Goal: Feedback & Contribution: Leave review/rating

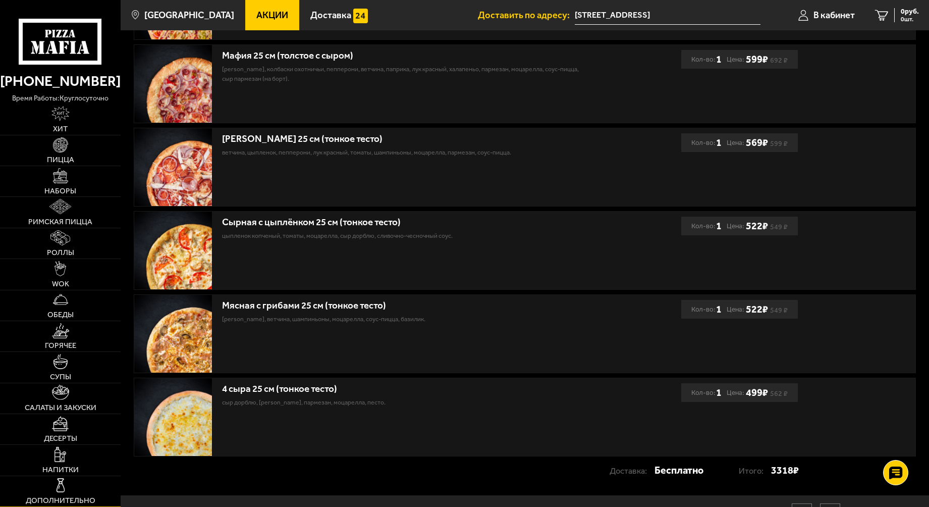
scroll to position [353, 0]
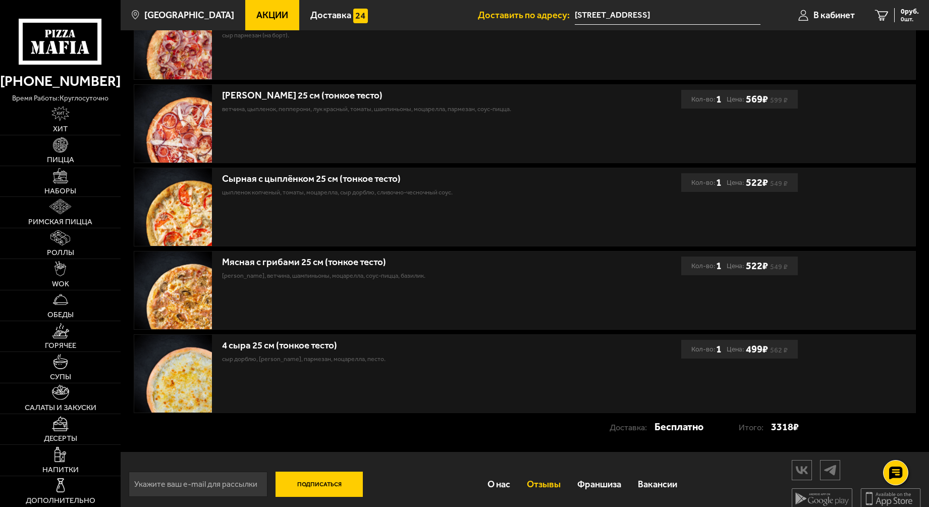
click at [537, 482] on link "Отзывы" at bounding box center [543, 484] width 50 height 32
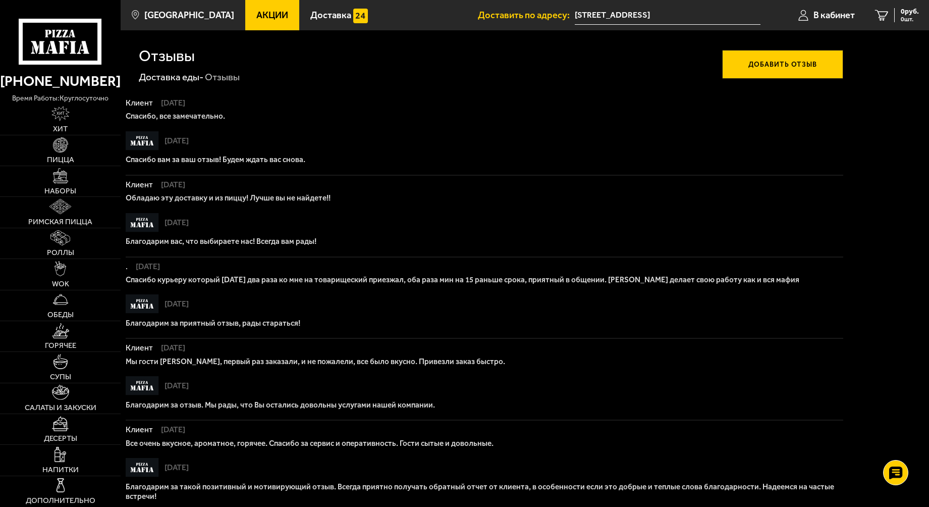
click at [765, 60] on button "Добавить отзыв" at bounding box center [782, 64] width 121 height 29
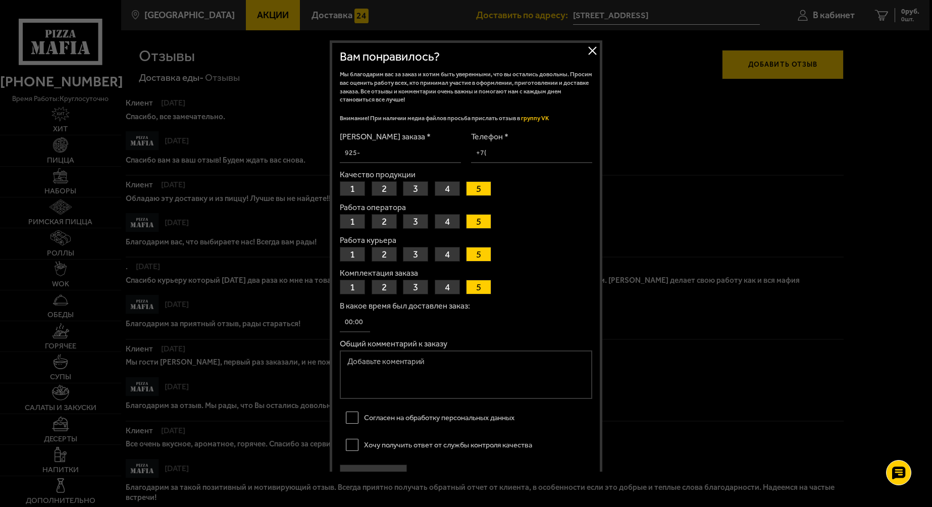
click at [589, 53] on button "Закрыть" at bounding box center [591, 50] width 15 height 15
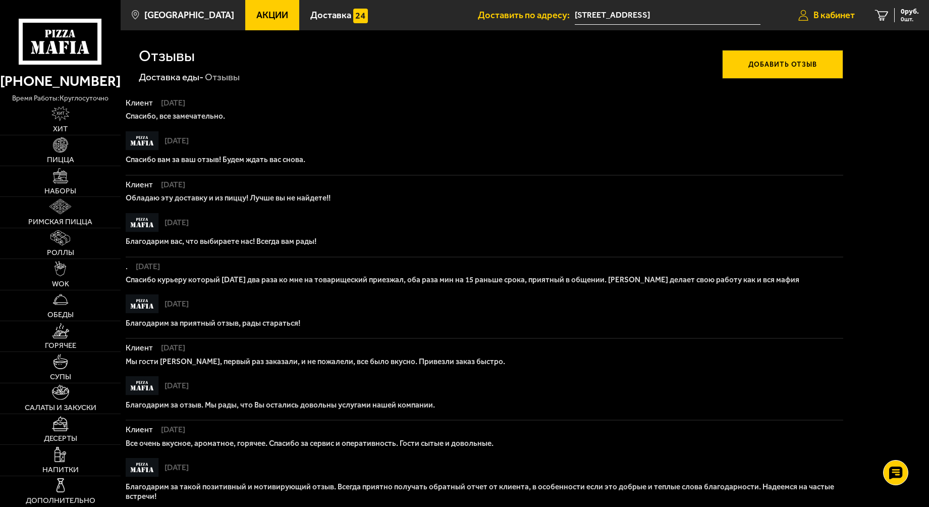
click at [830, 17] on span "В кабинет" at bounding box center [834, 15] width 41 height 9
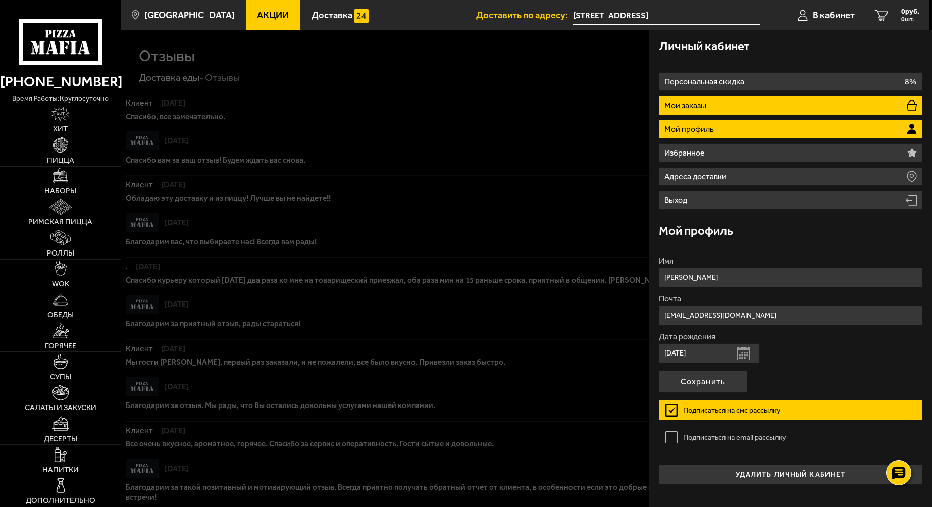
click at [682, 106] on p "Мои заказы" at bounding box center [686, 105] width 44 height 8
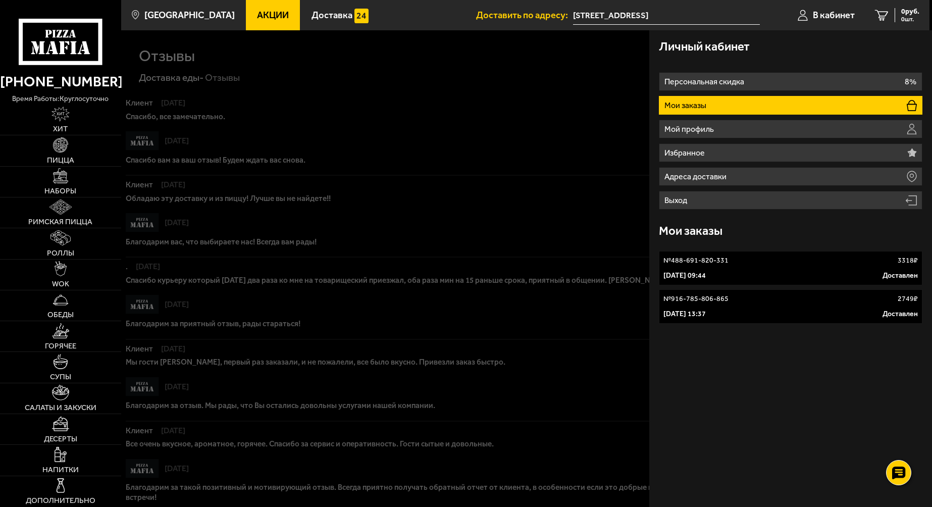
click at [675, 257] on p "№ 488-691-820-331" at bounding box center [695, 260] width 65 height 10
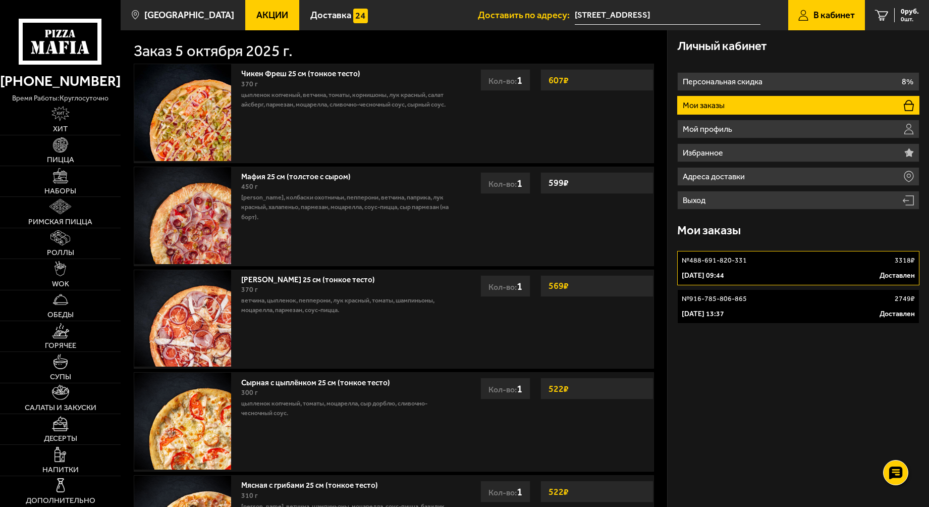
click at [709, 258] on p "№ 488-691-820-331" at bounding box center [714, 260] width 65 height 10
click at [732, 258] on p "№ 488-691-820-331" at bounding box center [714, 260] width 65 height 10
click at [887, 274] on p "Доставлен" at bounding box center [897, 276] width 35 height 10
click at [699, 259] on p "№ 488-691-820-331" at bounding box center [714, 260] width 65 height 10
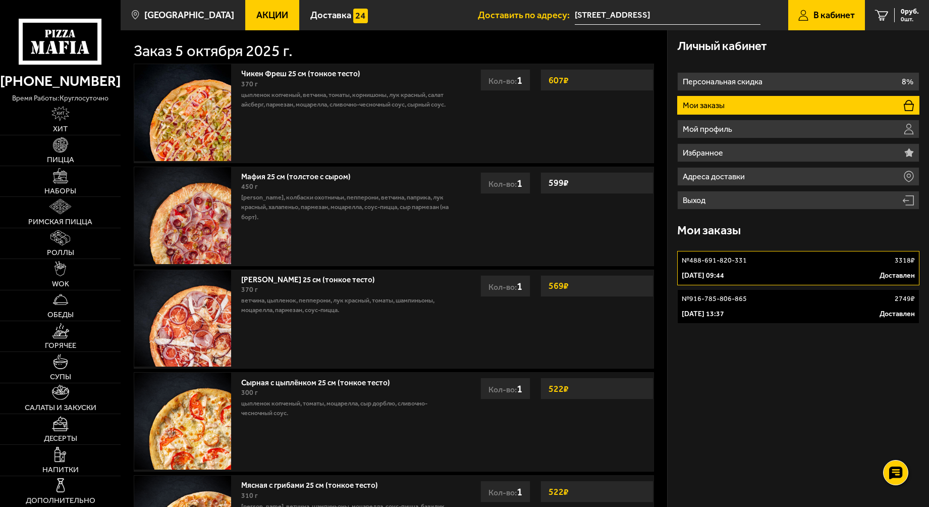
click at [699, 259] on p "№ 488-691-820-331" at bounding box center [714, 260] width 65 height 10
click at [53, 489] on img at bounding box center [60, 484] width 15 height 15
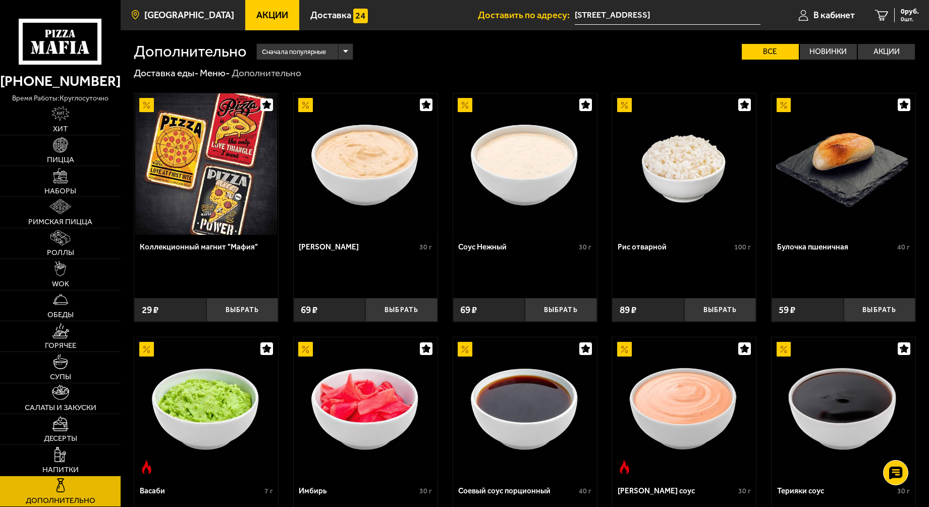
click at [175, 12] on span "[GEOGRAPHIC_DATA]" at bounding box center [189, 15] width 90 height 9
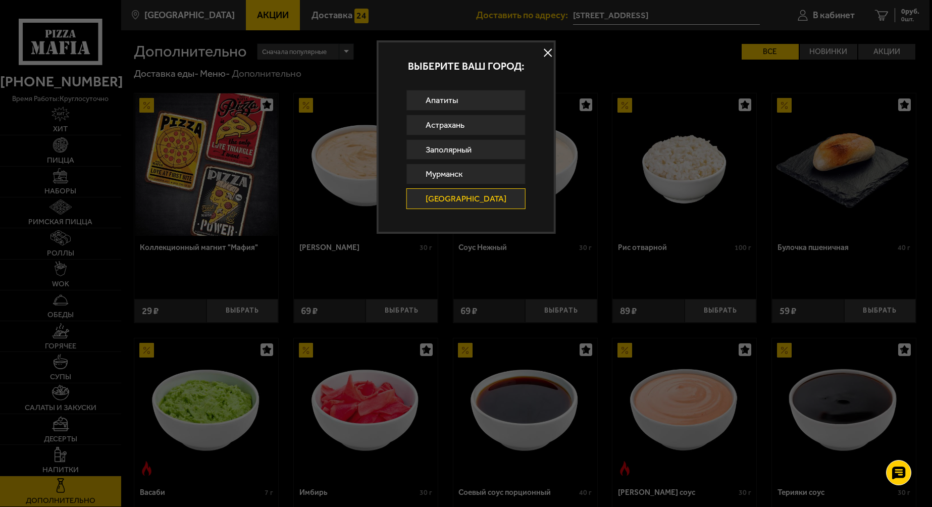
click at [543, 53] on button at bounding box center [547, 52] width 15 height 15
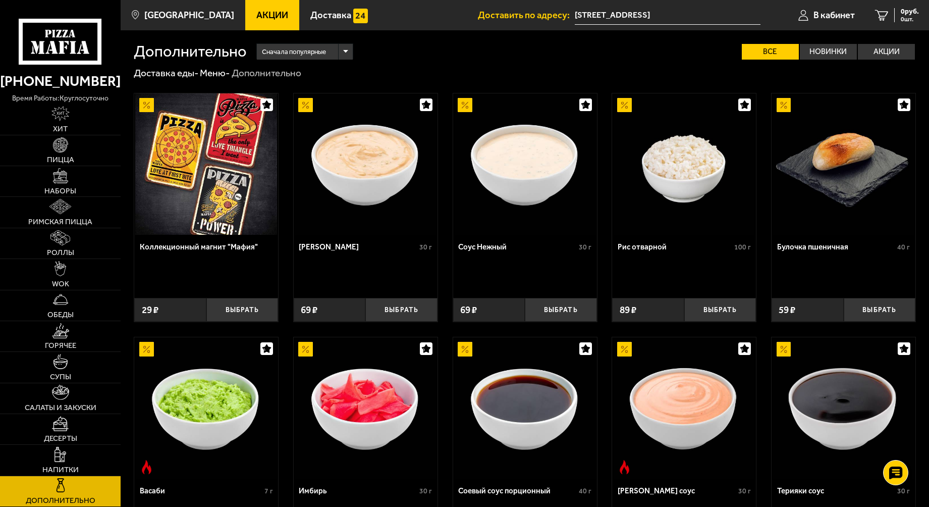
click at [516, 16] on span "Доставить по адресу:" at bounding box center [526, 15] width 97 height 9
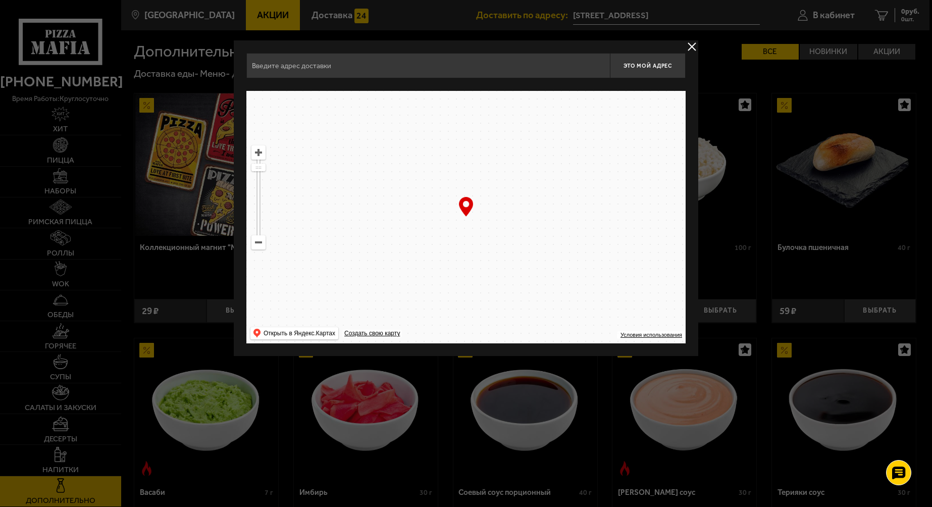
type input "[STREET_ADDRESS]"
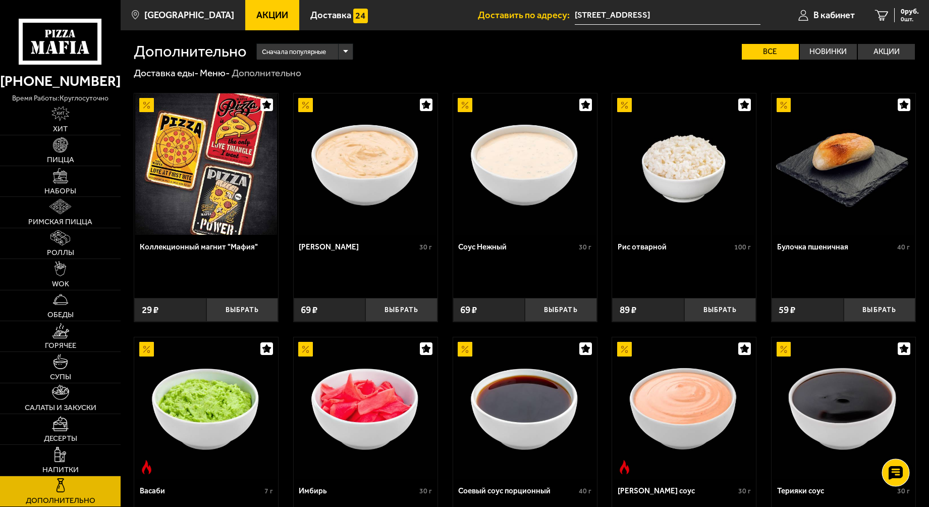
click at [895, 468] on icon at bounding box center [896, 473] width 15 height 14
click at [895, 468] on icon at bounding box center [896, 472] width 11 height 11
click at [809, 12] on link "В кабинет" at bounding box center [826, 15] width 77 height 30
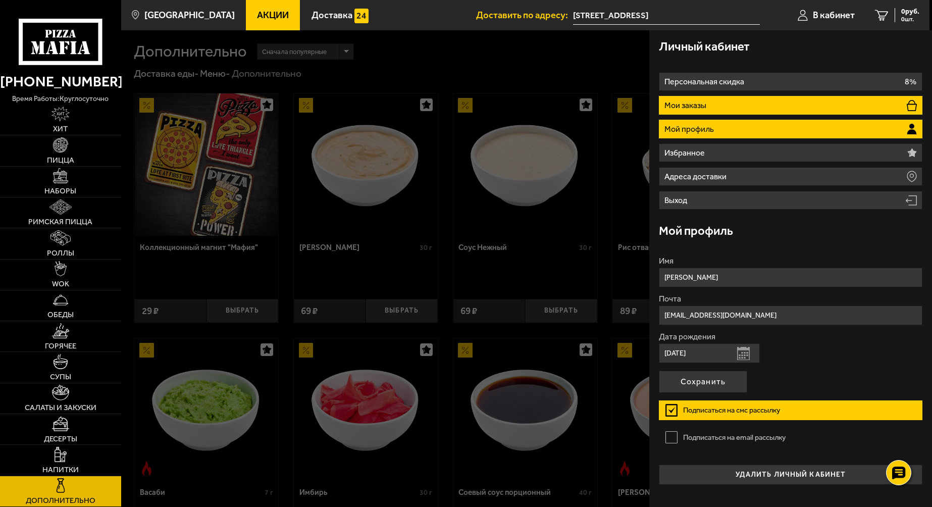
click at [690, 112] on li "Мои заказы" at bounding box center [790, 105] width 263 height 19
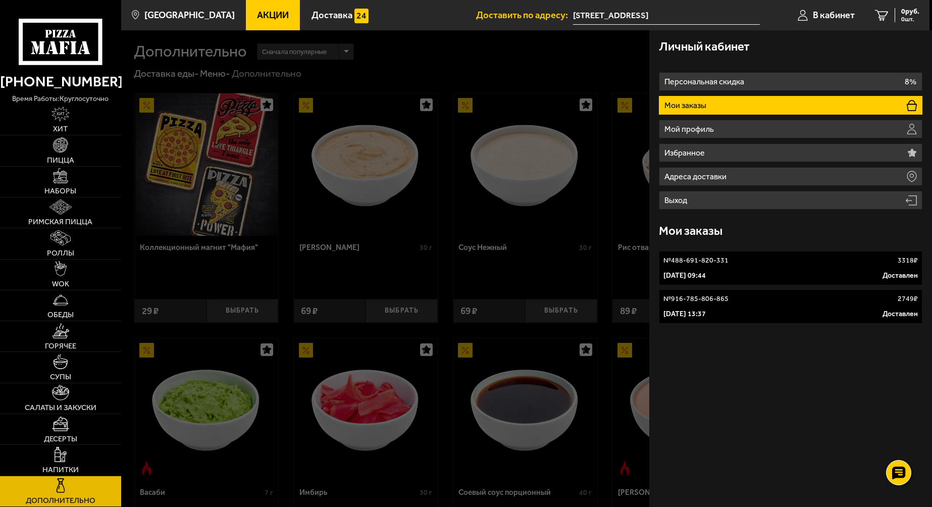
click at [205, 223] on div at bounding box center [587, 283] width 932 height 507
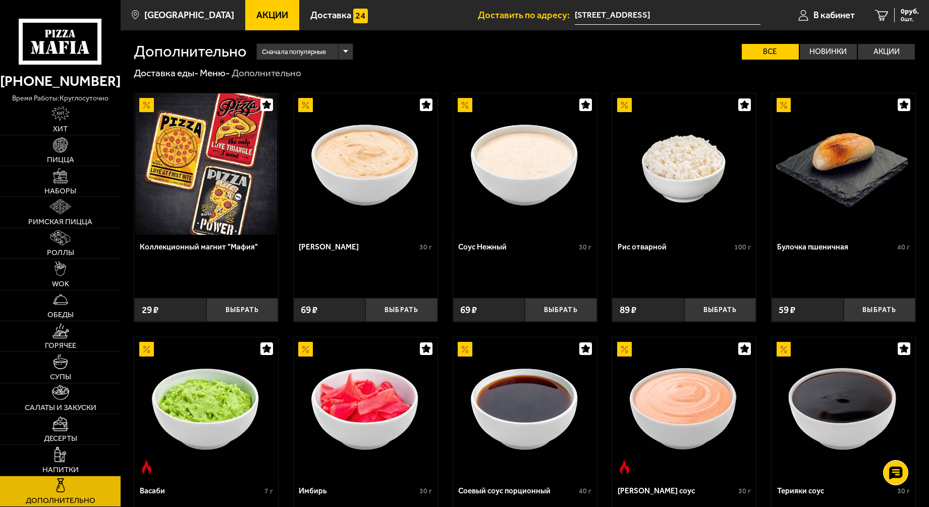
click at [512, 15] on span "Доставить по адресу:" at bounding box center [526, 15] width 97 height 9
click at [301, 53] on span "Сначала популярные" at bounding box center [294, 51] width 64 height 18
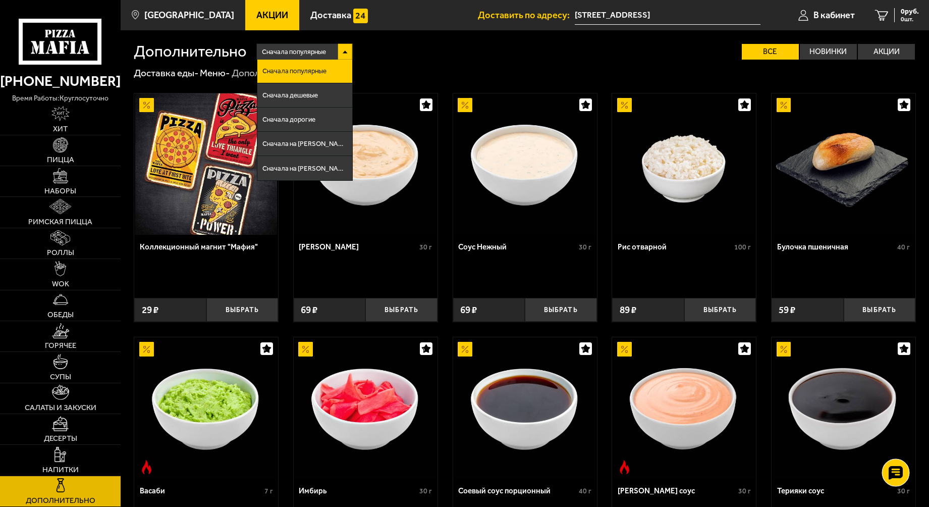
click at [895, 468] on icon at bounding box center [896, 473] width 15 height 14
click at [895, 447] on use at bounding box center [896, 443] width 15 height 14
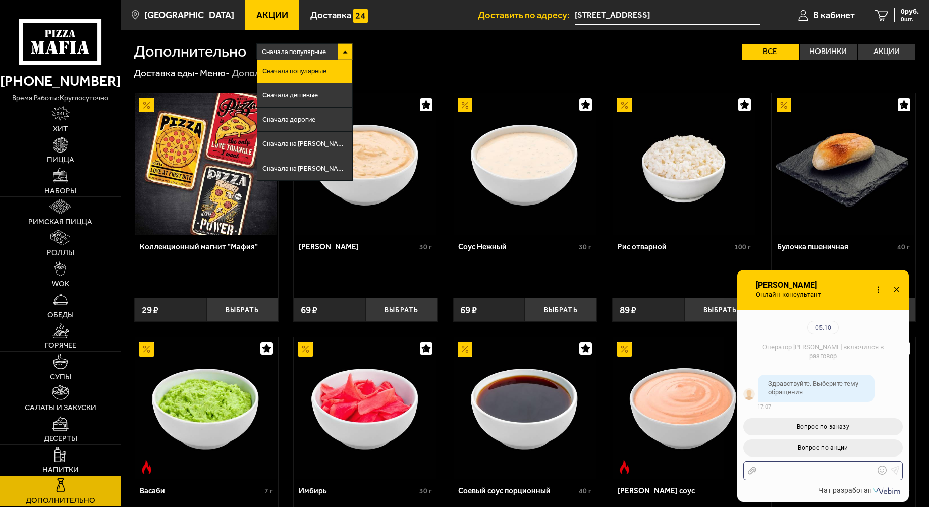
scroll to position [110, 0]
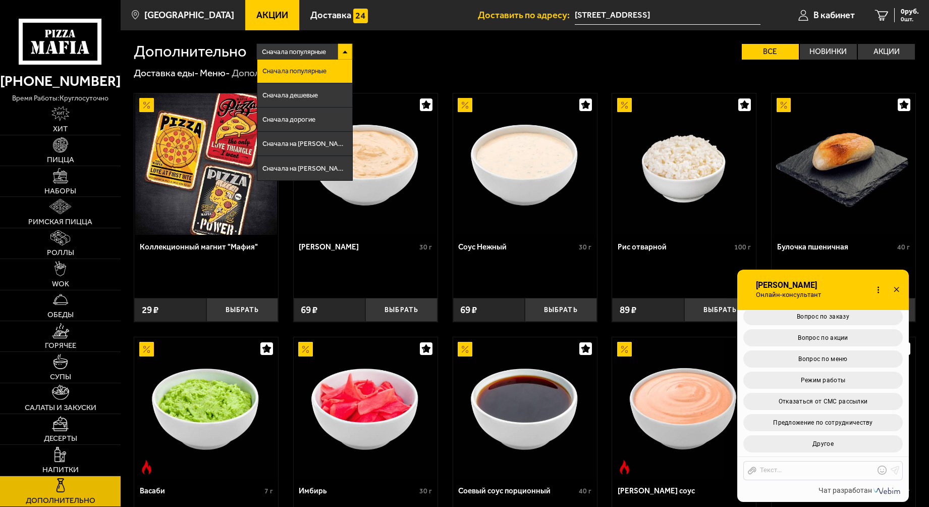
click at [895, 288] on use at bounding box center [896, 289] width 5 height 5
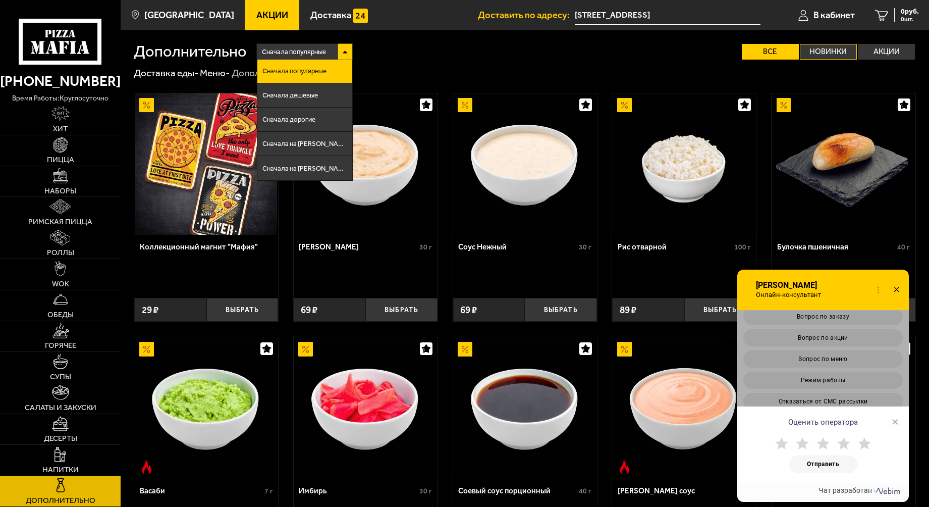
click at [816, 48] on label "Новинки" at bounding box center [828, 52] width 57 height 16
click at [0, 0] on input "Новинки" at bounding box center [0, 0] width 0 height 0
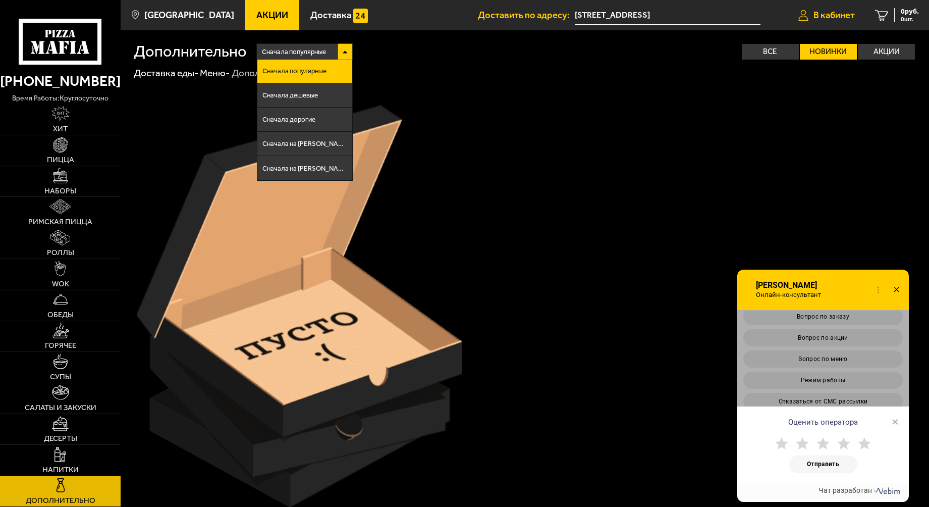
click at [812, 23] on link "В кабинет" at bounding box center [826, 15] width 77 height 30
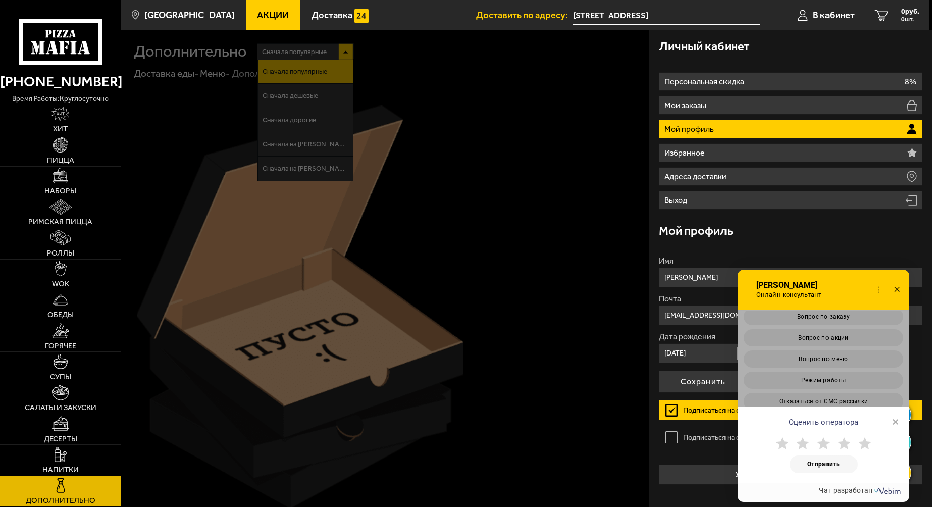
drag, startPoint x: 669, startPoint y: 480, endPoint x: 642, endPoint y: 493, distance: 30.0
click at [642, 493] on main "[GEOGRAPHIC_DATA] Все Акции Доставка Личный кабинет Акции Доставка Доставить по…" at bounding box center [525, 321] width 808 height 642
click at [642, 493] on div at bounding box center [587, 283] width 932 height 507
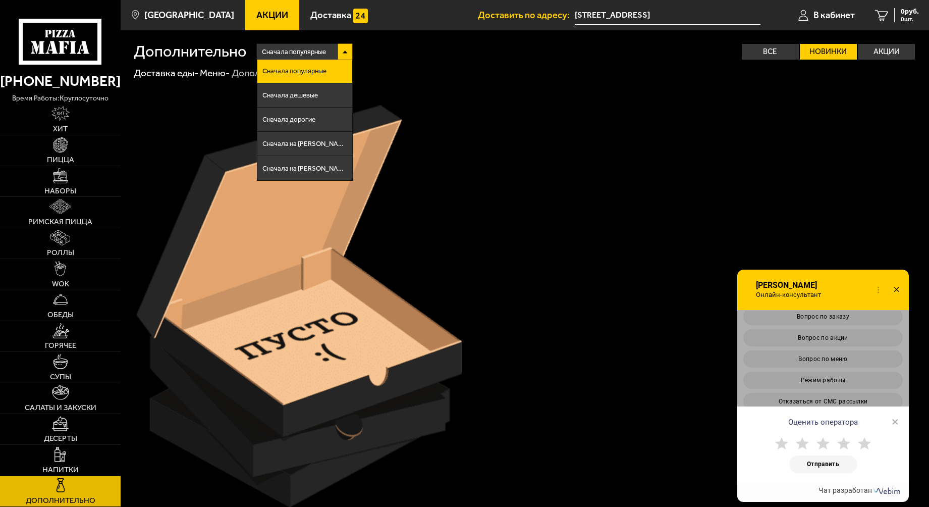
click at [72, 42] on use at bounding box center [73, 47] width 6 height 13
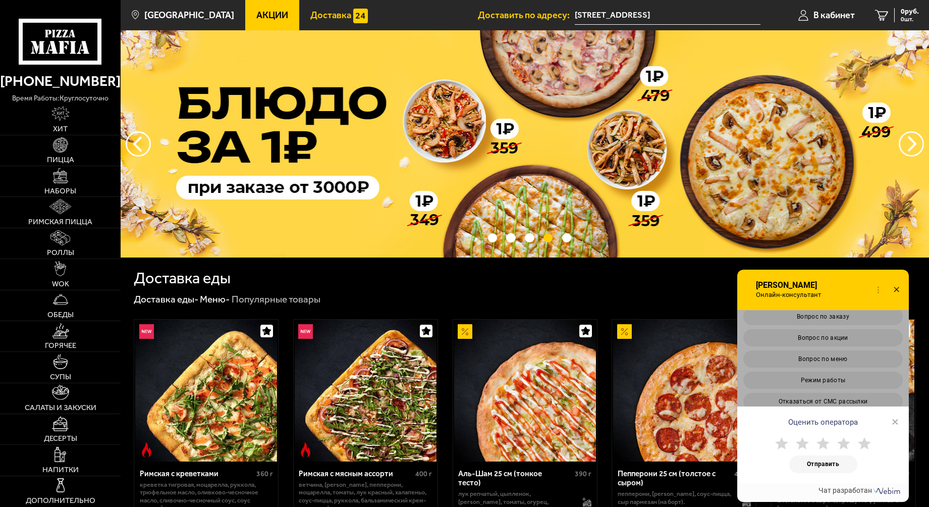
click at [314, 25] on link "Доставка" at bounding box center [339, 15] width 80 height 30
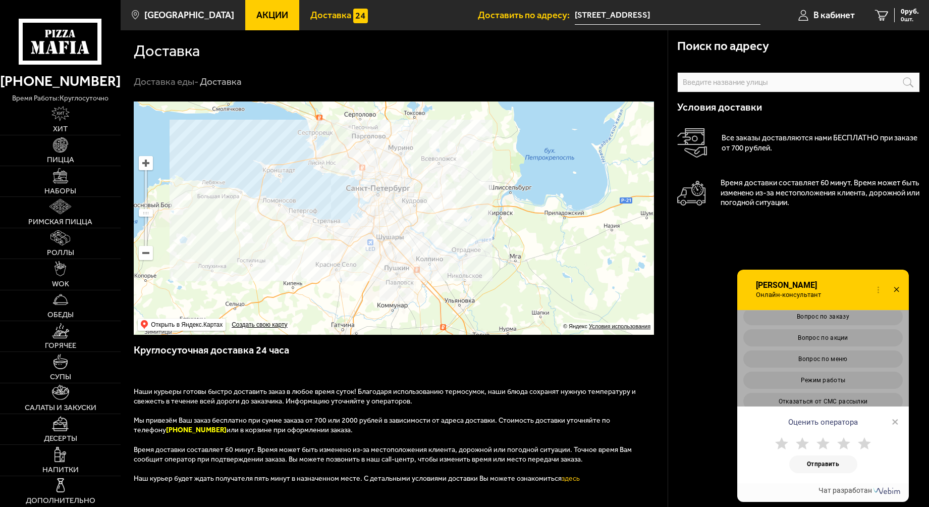
click at [891, 286] on icon at bounding box center [896, 290] width 15 height 15
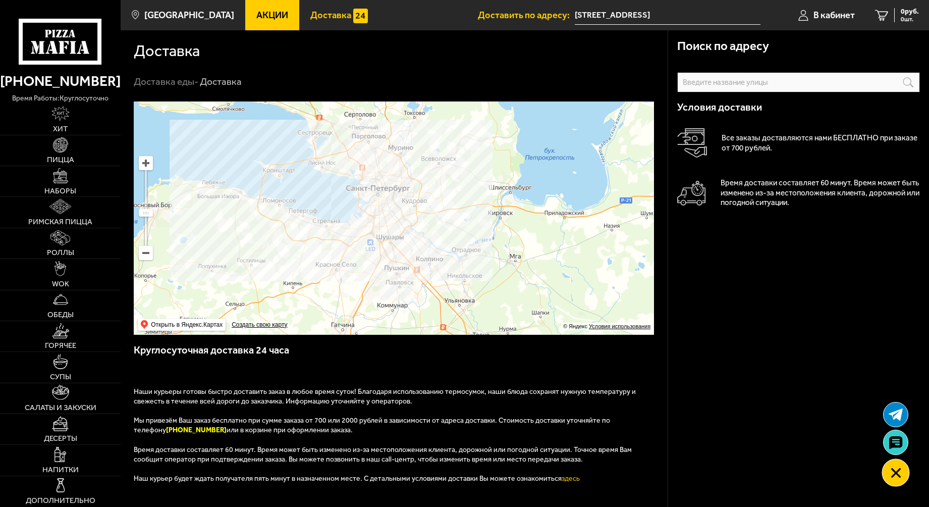
click at [886, 476] on div at bounding box center [896, 473] width 28 height 28
click at [154, 15] on span "[GEOGRAPHIC_DATA]" at bounding box center [189, 15] width 90 height 9
click at [832, 12] on span "В кабинет" at bounding box center [834, 15] width 41 height 9
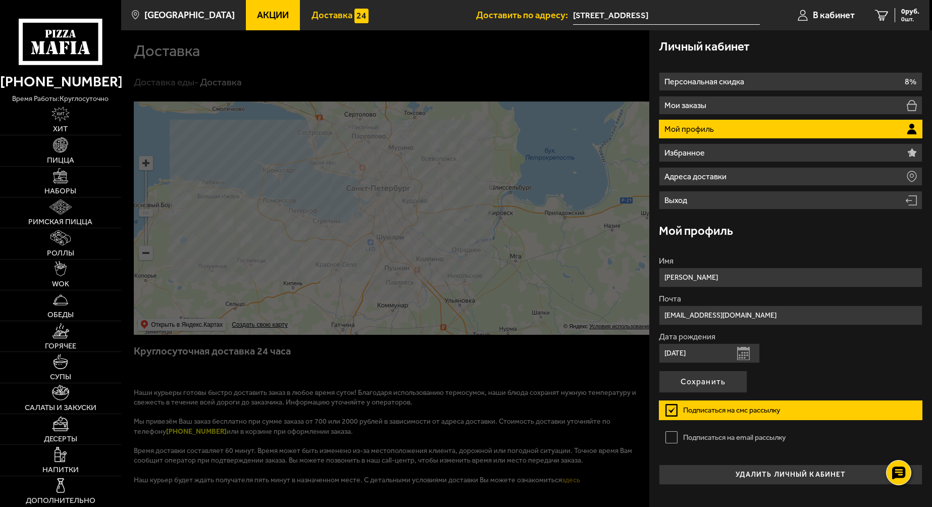
click at [152, 82] on div at bounding box center [587, 283] width 932 height 507
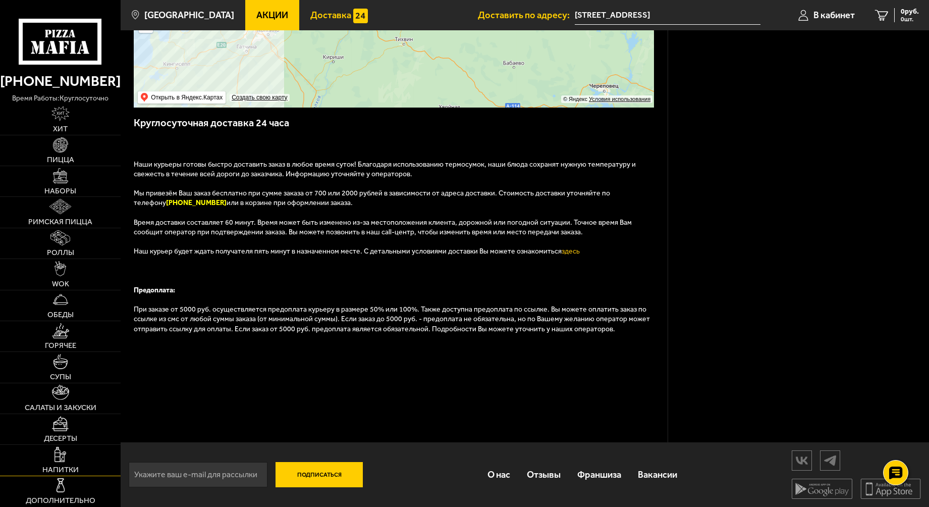
scroll to position [229, 0]
click at [552, 471] on link "Отзывы" at bounding box center [543, 474] width 50 height 32
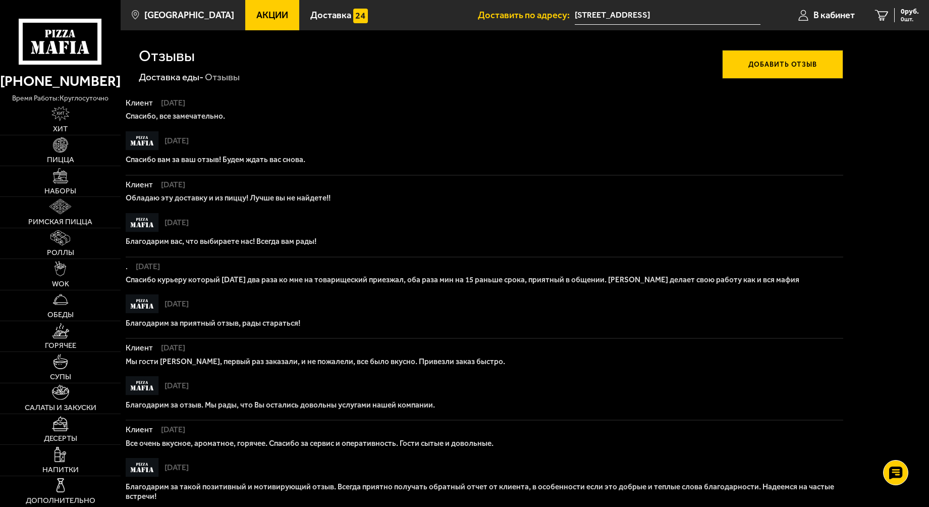
click at [756, 58] on button "Добавить отзыв" at bounding box center [782, 64] width 121 height 29
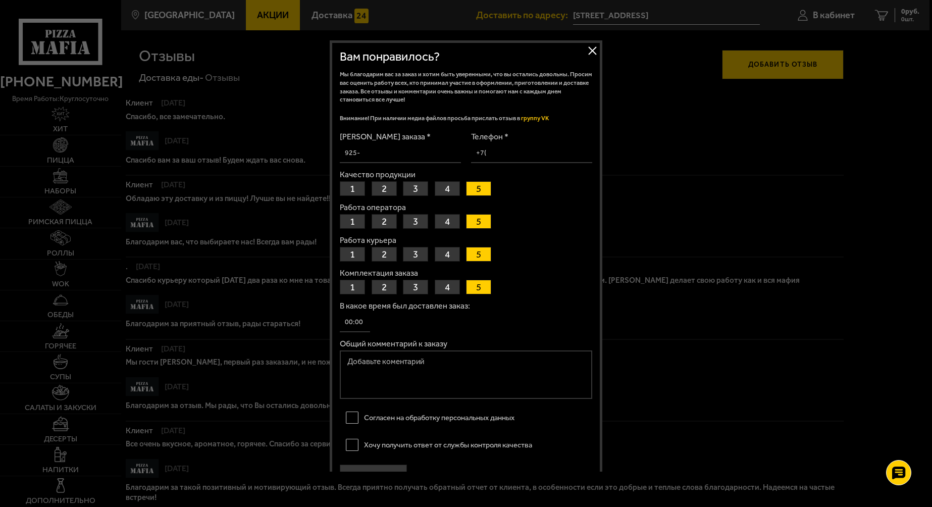
click at [347, 222] on button "1" at bounding box center [352, 221] width 25 height 15
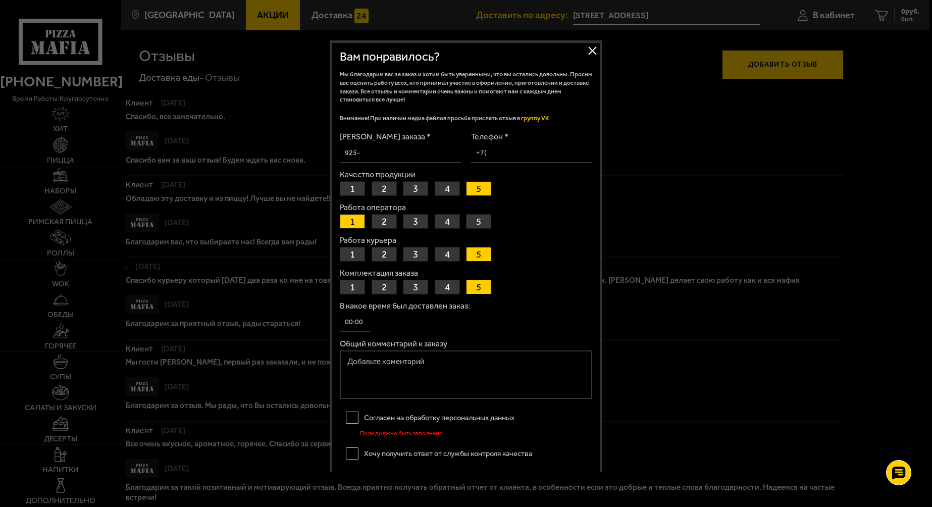
click at [348, 256] on button "1" at bounding box center [352, 254] width 25 height 15
click at [356, 154] on input "[PERSON_NAME] заказа *" at bounding box center [400, 153] width 121 height 20
paste input "488-691-820-331"
type input "488-691-820-331"
click at [490, 148] on input "Телефон *" at bounding box center [531, 153] width 121 height 20
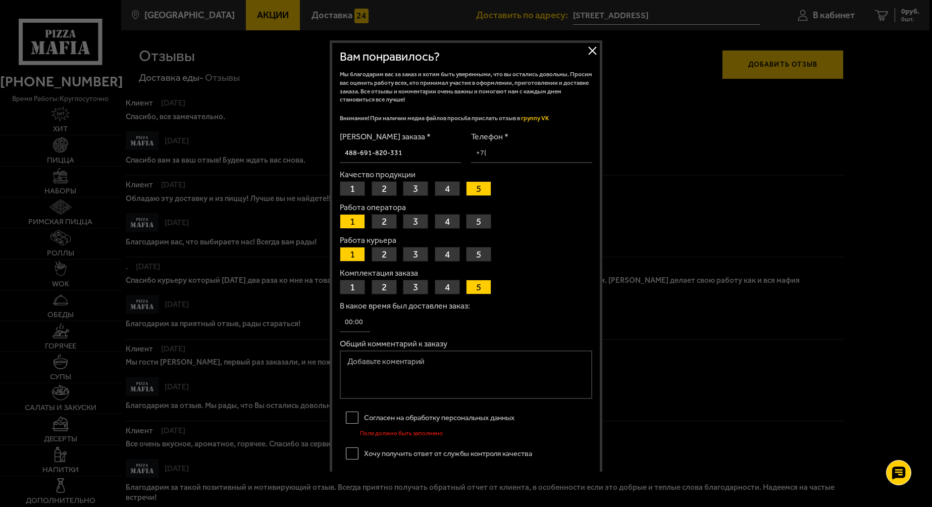
type input "[PHONE_NUMBER]"
click at [359, 357] on textarea "Общий комментарий к заказу" at bounding box center [466, 374] width 252 height 48
type textarea "[PERSON_NAME]"
click at [347, 415] on label "Согласен на обработку персональных данных" at bounding box center [466, 417] width 252 height 19
click at [0, 0] on input "Согласен на обработку персональных данных" at bounding box center [0, 0] width 0 height 0
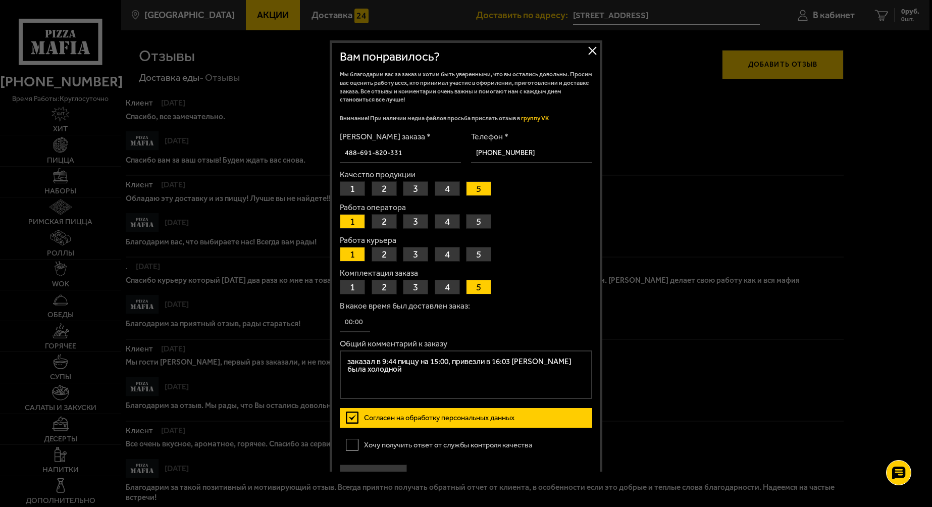
click at [346, 446] on label "Хочу получить ответ от службы контроля качества" at bounding box center [466, 444] width 252 height 19
click at [0, 0] on input "Хочу получить ответ от службы контроля качества" at bounding box center [0, 0] width 0 height 0
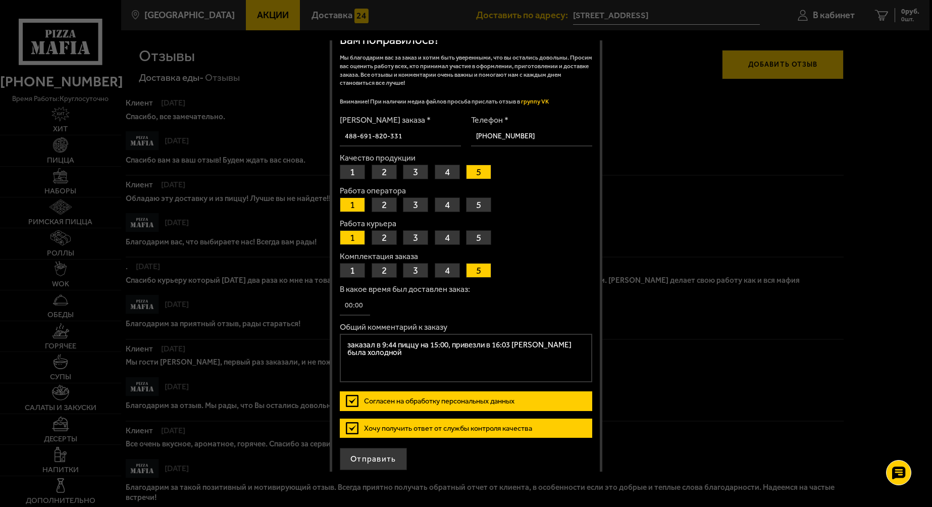
scroll to position [25, 0]
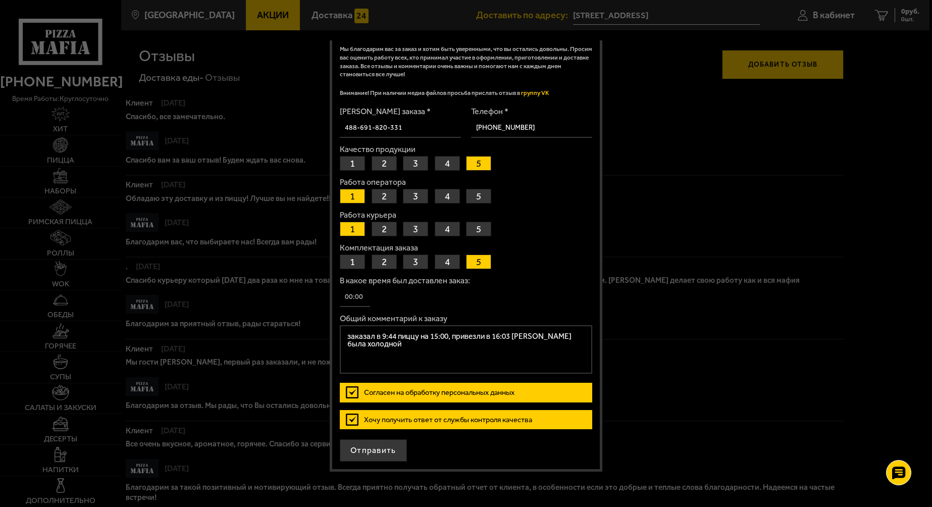
click at [391, 345] on textarea "заказал в 9:44 пиццу на 15:00, привезли в 16:03 [PERSON_NAME] была холодной" at bounding box center [466, 349] width 252 height 48
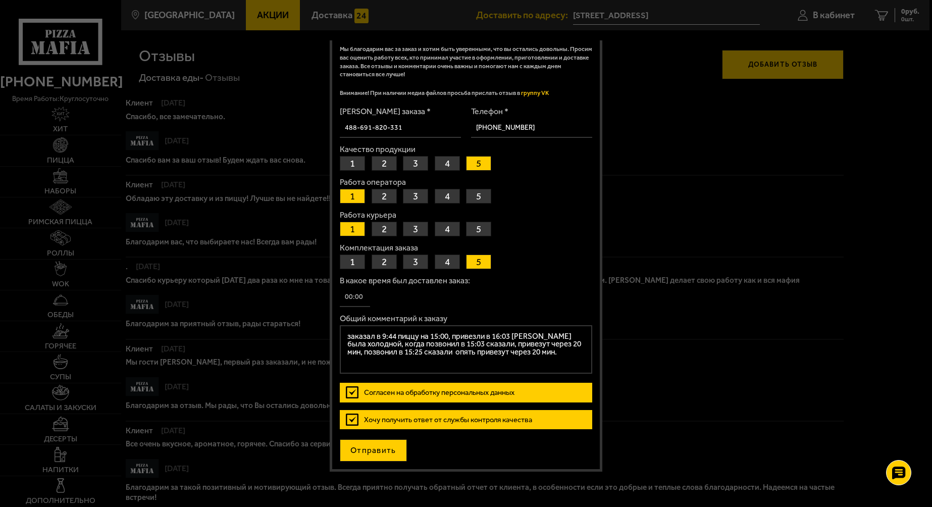
type textarea "заказал в 9:44 пиццу на 15:00, привезли в 16:03 [PERSON_NAME] была холодной, ко…"
click at [363, 450] on button "Отправить" at bounding box center [373, 450] width 67 height 22
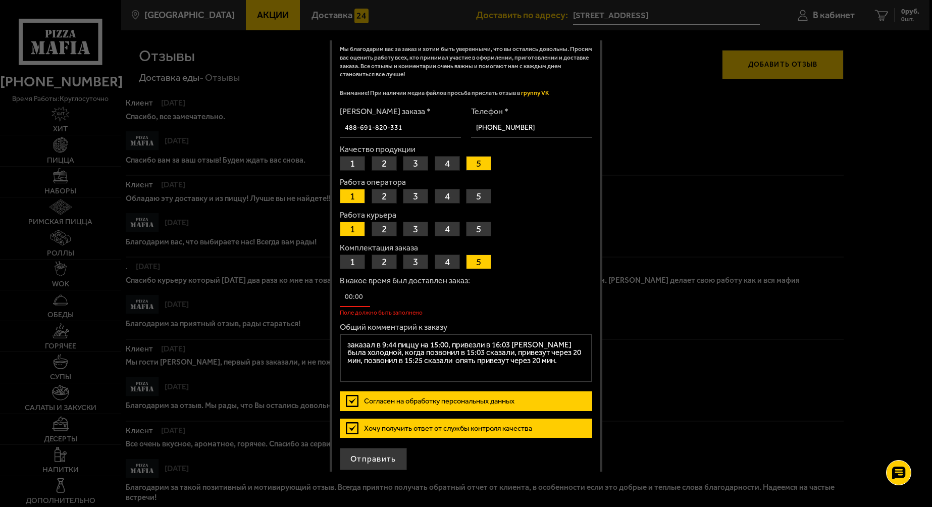
click at [342, 299] on input "В какое время был доставлен заказ:" at bounding box center [355, 297] width 30 height 20
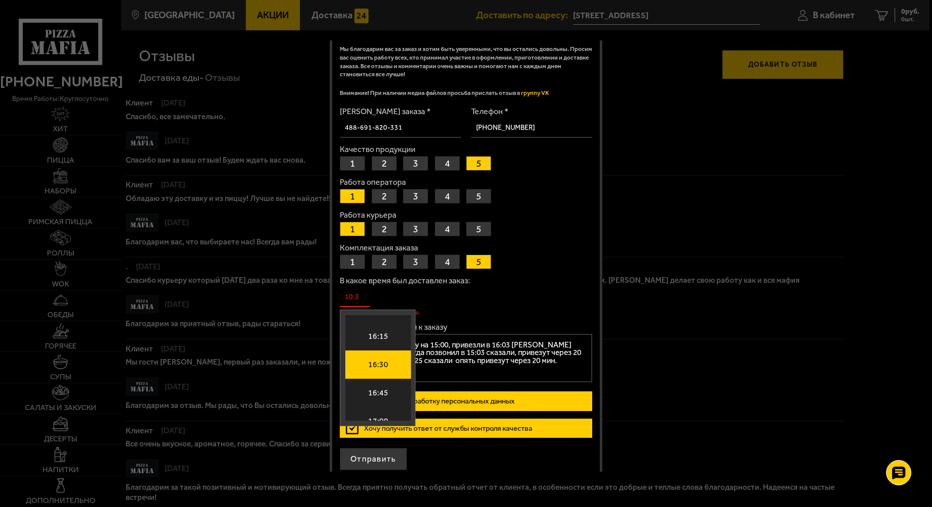
scroll to position [1811, 0]
click at [374, 331] on li "16:00" at bounding box center [378, 327] width 66 height 28
type input "16:00"
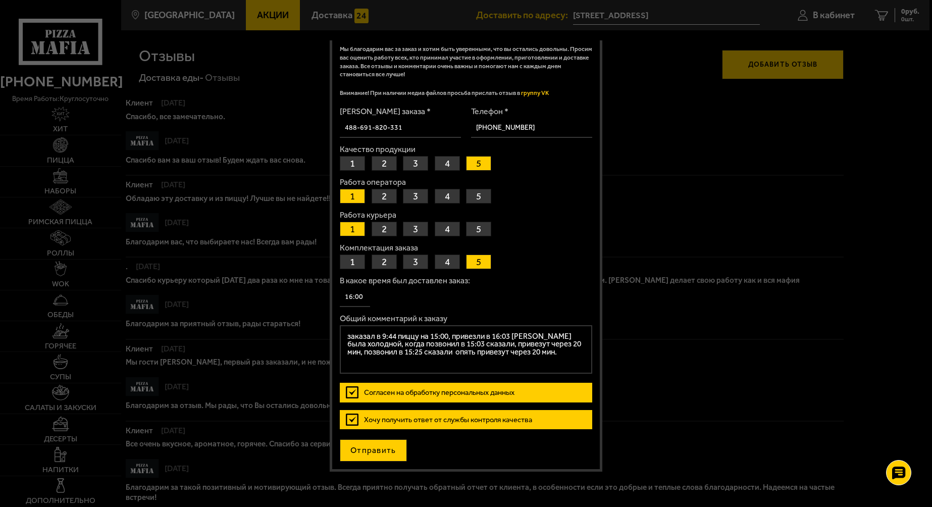
click at [368, 448] on button "Отправить" at bounding box center [373, 450] width 67 height 22
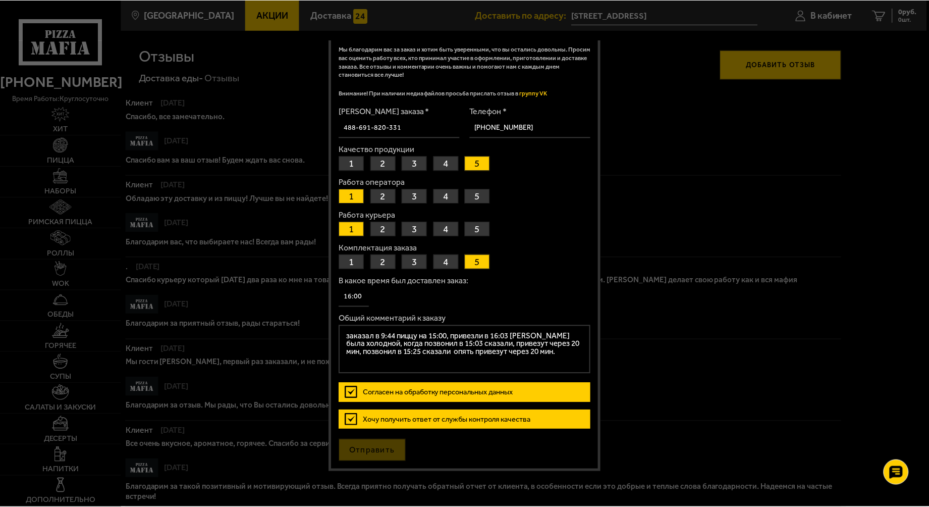
scroll to position [0, 0]
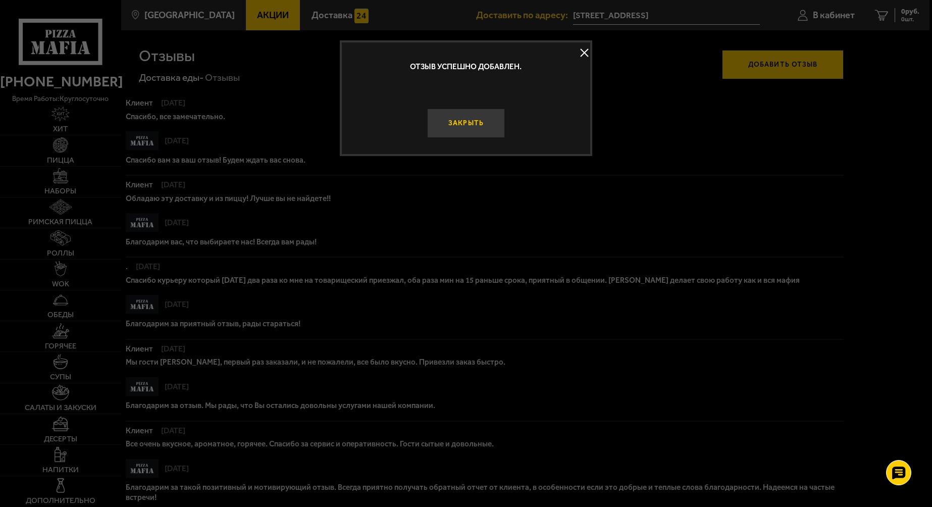
click at [462, 122] on button "Закрыть" at bounding box center [466, 123] width 78 height 29
